Goal: Task Accomplishment & Management: Use online tool/utility

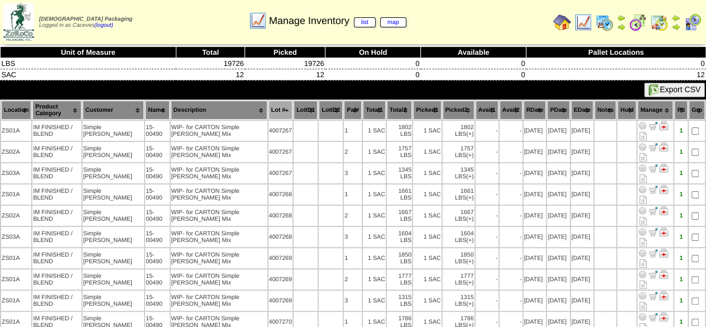
click at [582, 21] on img at bounding box center [584, 22] width 18 height 18
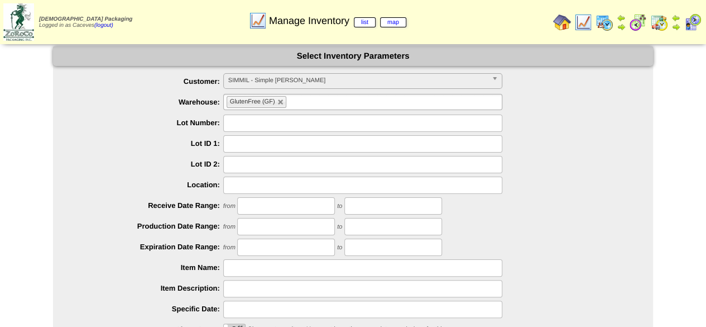
click at [609, 28] on img at bounding box center [605, 22] width 18 height 18
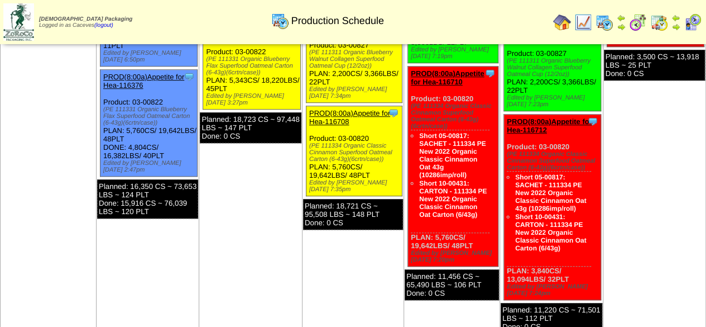
scroll to position [66, 0]
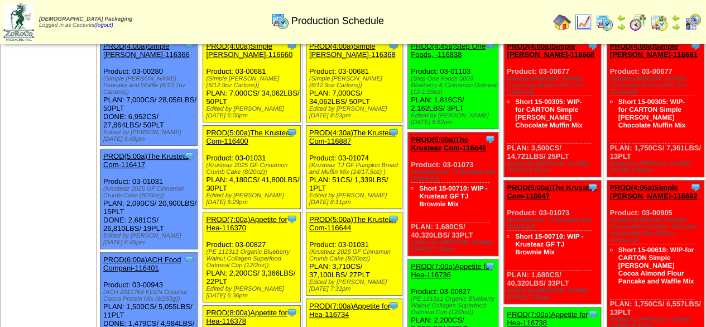
click at [210, 76] on div "(Simple Mills Brownie (6/12.9oz Cartons))" at bounding box center [253, 81] width 94 height 13
drag, startPoint x: 231, startPoint y: 86, endPoint x: 211, endPoint y: 79, distance: 21.4
click at [211, 79] on div "(Simple Mills Brownie (6/12.9oz Cartons))" at bounding box center [253, 81] width 94 height 13
copy div "Simple Mills Brownie (6/12.9oz Cartons)"
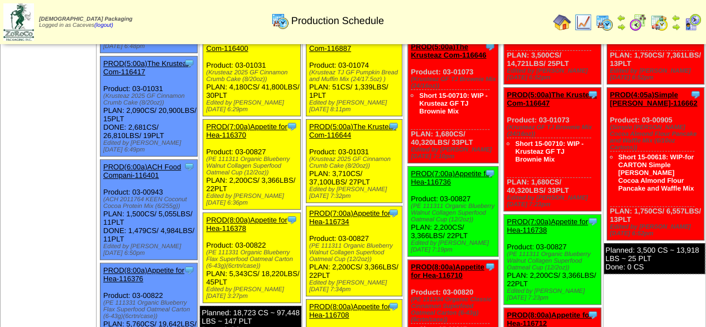
scroll to position [161, 0]
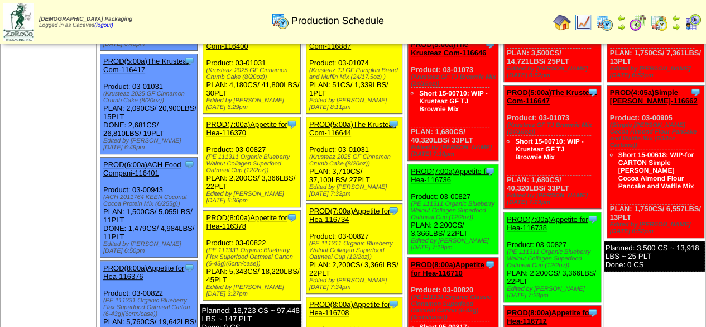
drag, startPoint x: 228, startPoint y: 141, endPoint x: 217, endPoint y: 149, distance: 13.2
click at [217, 149] on div "Clone Item PROD(7:00a)Appetite for Hea-116370 Appetite for Healthy Living Sched…" at bounding box center [251, 162] width 97 height 90
click at [266, 161] on div "(PE 111311 Organic Blueberry Walnut Collagen Superfood Oatmeal Cup (12/2oz))" at bounding box center [253, 164] width 94 height 20
click at [270, 161] on div "(PE 111311 Organic Blueberry Walnut Collagen Superfood Oatmeal Cup (12/2oz))" at bounding box center [253, 164] width 94 height 20
click at [271, 161] on div "(PE 111311 Organic Blueberry Walnut Collagen Superfood Oatmeal Cup (12/2oz))" at bounding box center [253, 164] width 94 height 20
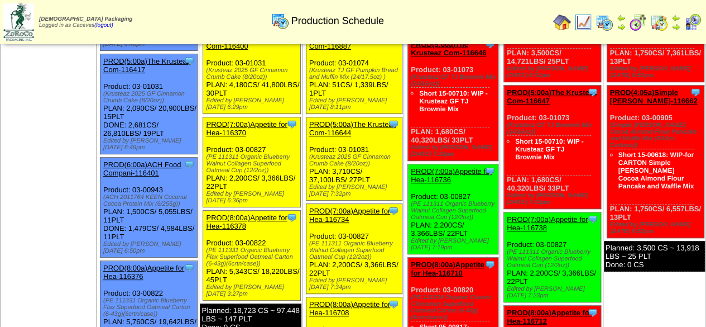
drag, startPoint x: 268, startPoint y: 161, endPoint x: 207, endPoint y: 146, distance: 62.9
click at [207, 146] on div "Clone Item PROD(7:00a)Appetite for Hea-116370 Appetite for Healthy Living Sched…" at bounding box center [251, 162] width 97 height 90
copy div "(PE 111311 Organic Blueberry Walnut Collagen Superfood Oatmeal Cup (12/2oz)"
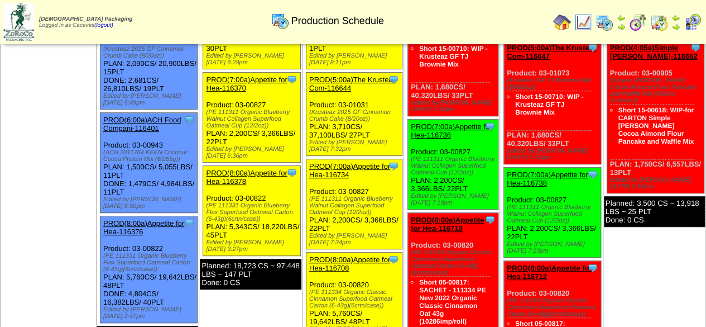
scroll to position [208, 0]
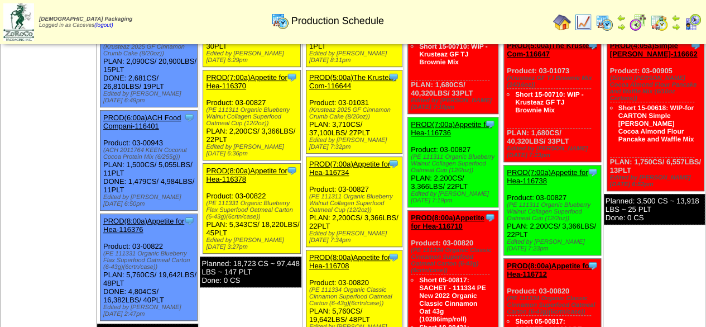
click at [217, 179] on div "Clone Item PROD(8:00a)Appetite for Hea-116378 Appetite for Healthy Living Sched…" at bounding box center [251, 209] width 97 height 90
click at [259, 203] on div "(PE 111331 Organic Blueberry Flax Superfood Oatmeal Carton (6-43g)(6crtn/case))" at bounding box center [253, 210] width 94 height 20
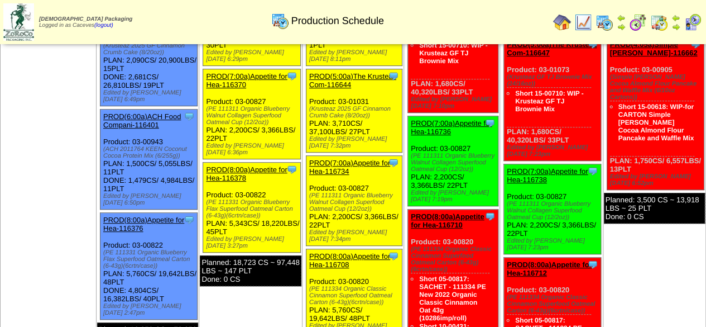
drag, startPoint x: 259, startPoint y: 203, endPoint x: 210, endPoint y: 190, distance: 50.8
click at [210, 199] on div "(PE 111331 Organic Blueberry Flax Superfood Oatmeal Carton (6-43g)(6crtn/case))" at bounding box center [253, 209] width 94 height 20
copy div "PE 111331 Organic Blueberry Flax Superfood Oatmeal Carton (6-43g)(6crtn/case"
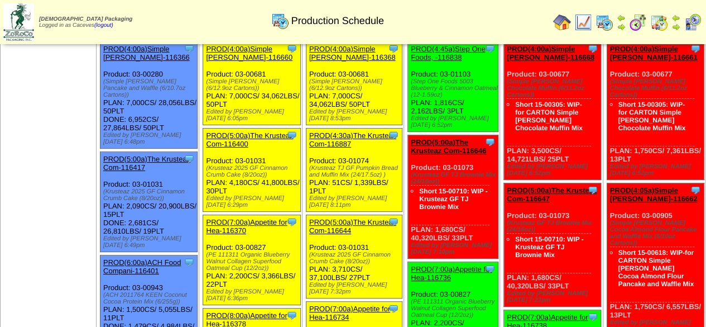
scroll to position [63, 0]
